Goal: Task Accomplishment & Management: Manage account settings

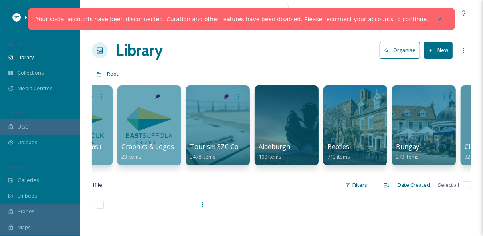
scroll to position [0, 126]
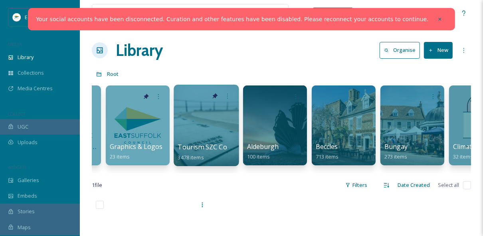
click at [202, 137] on div at bounding box center [206, 125] width 65 height 81
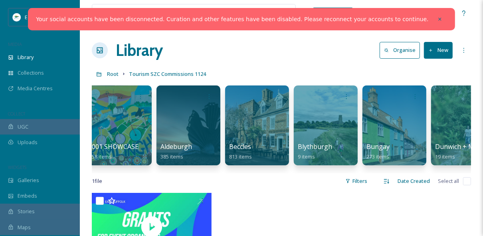
scroll to position [0, 308]
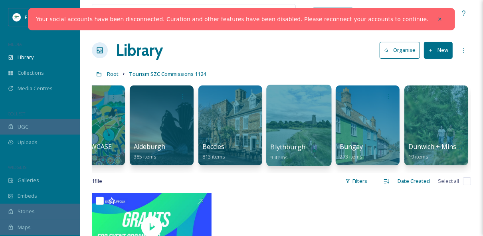
click at [287, 134] on div at bounding box center [298, 125] width 65 height 81
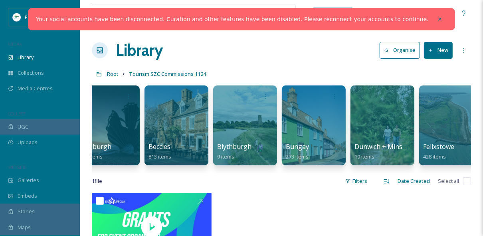
scroll to position [0, 360]
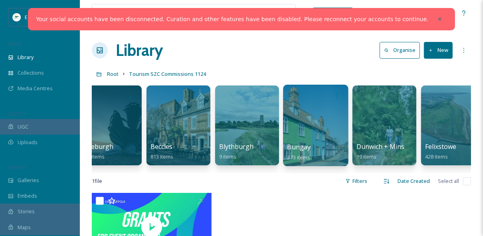
click at [314, 142] on div "Bungay 273 items" at bounding box center [315, 152] width 57 height 20
click at [314, 138] on div at bounding box center [315, 125] width 65 height 81
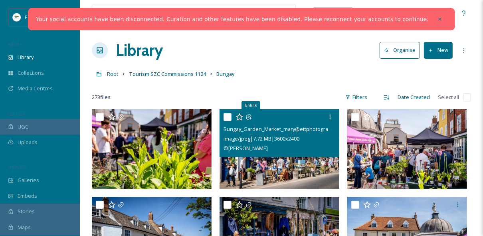
click at [254, 146] on span "© [PERSON_NAME]" at bounding box center [246, 148] width 44 height 7
drag, startPoint x: 224, startPoint y: 146, endPoint x: 284, endPoint y: 150, distance: 60.4
click at [284, 150] on div "© [PERSON_NAME]" at bounding box center [281, 148] width 114 height 10
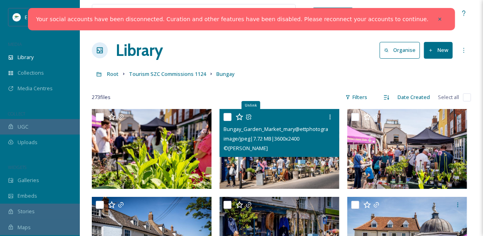
drag, startPoint x: 284, startPoint y: 150, endPoint x: 267, endPoint y: 148, distance: 16.4
click at [267, 148] on div "Unlink Bungay_Garden_Market_mary@ettphotography_0525 (91).jpg image/jpeg | 7.72…" at bounding box center [280, 149] width 120 height 80
